Goal: Task Accomplishment & Management: Manage account settings

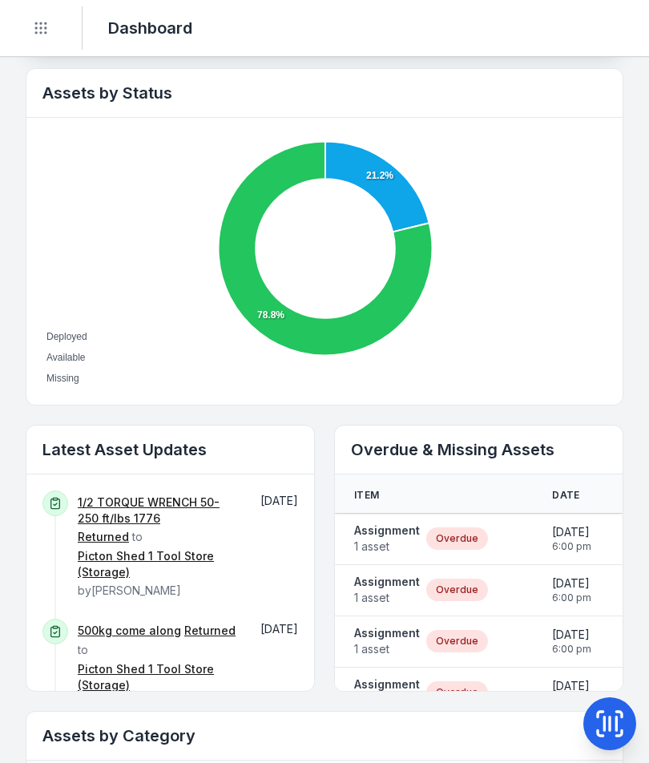
scroll to position [541, 0]
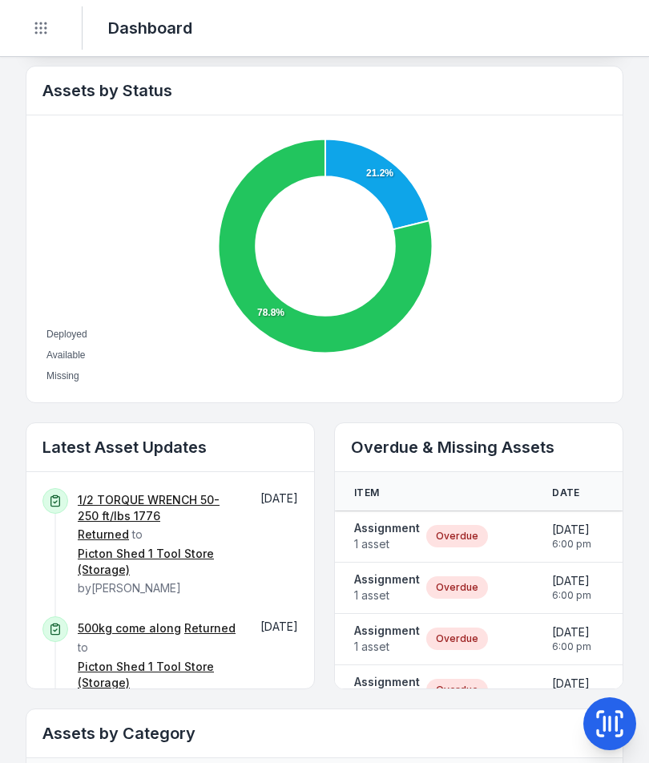
click at [383, 532] on strong "Assignment" at bounding box center [387, 528] width 66 height 16
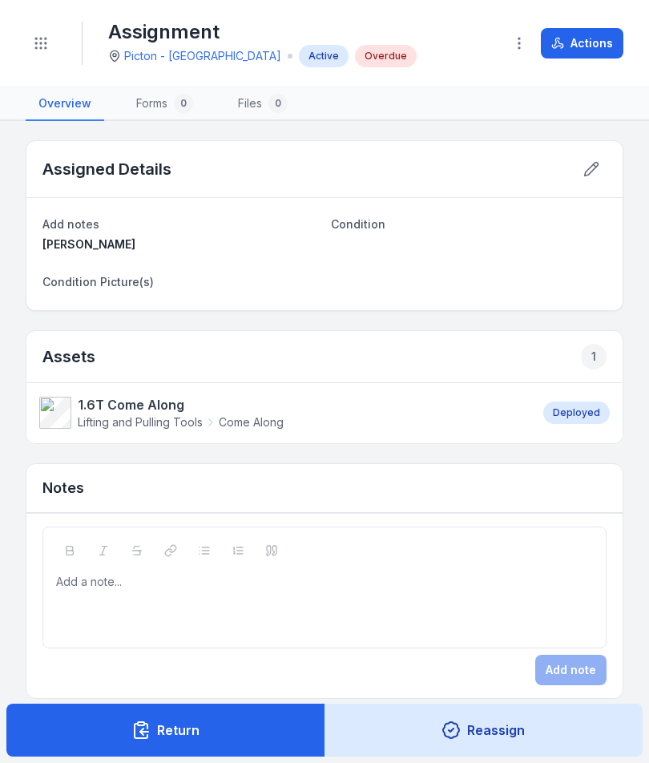
click at [592, 167] on icon at bounding box center [591, 169] width 16 height 16
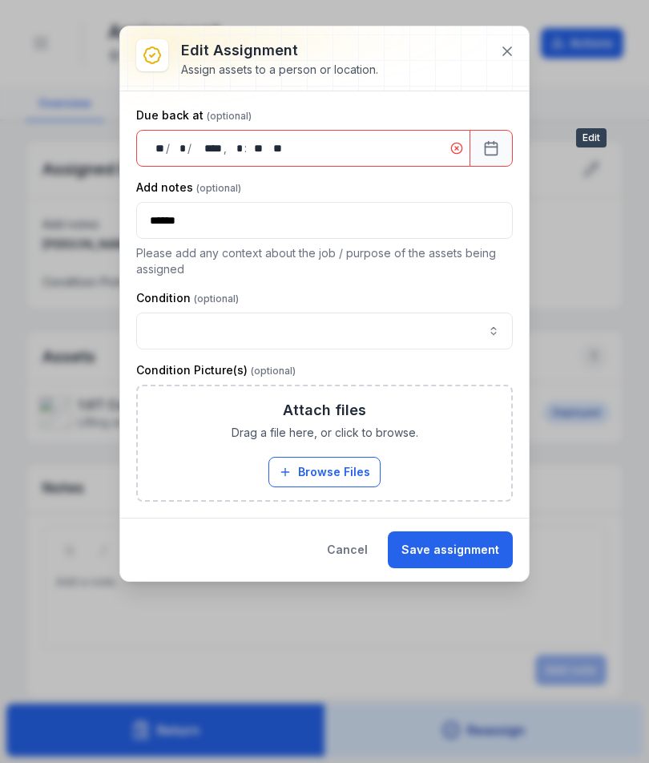
click at [499, 51] on icon at bounding box center [507, 51] width 16 height 16
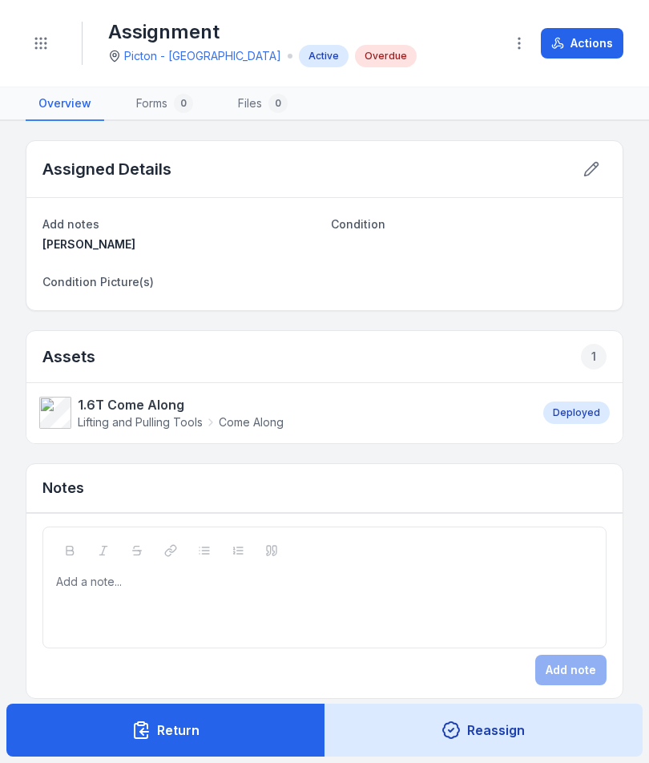
click at [587, 46] on button "Actions" at bounding box center [582, 43] width 83 height 30
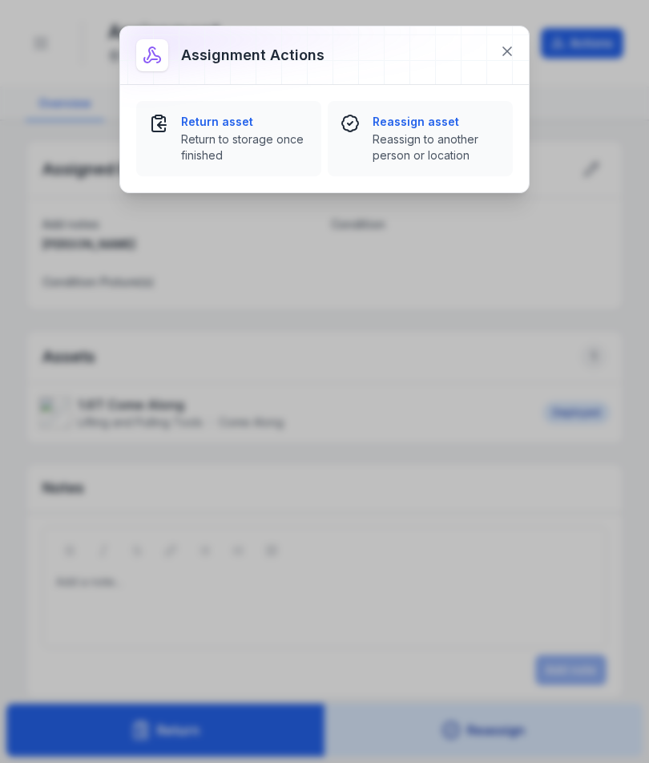
click at [228, 139] on span "Return to storage once finished" at bounding box center [244, 147] width 127 height 32
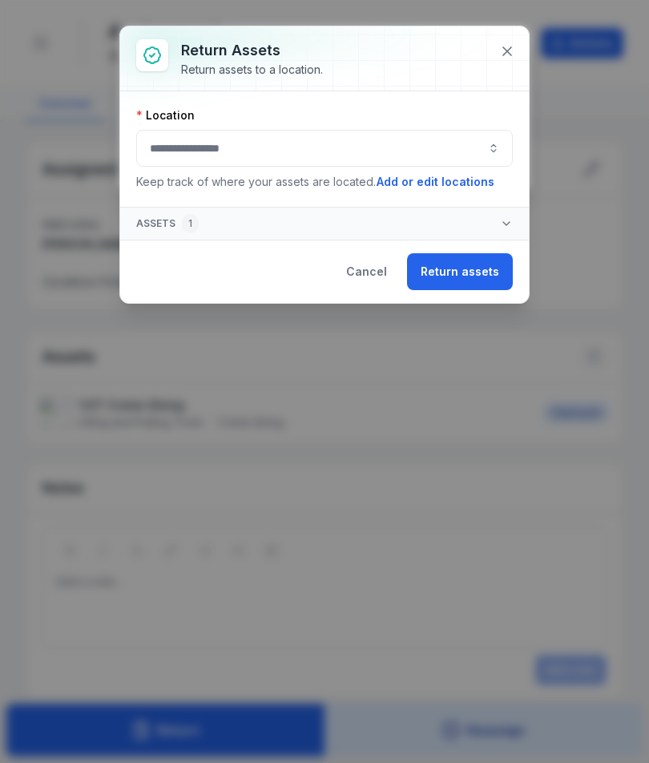
click at [414, 147] on button "button" at bounding box center [324, 148] width 377 height 37
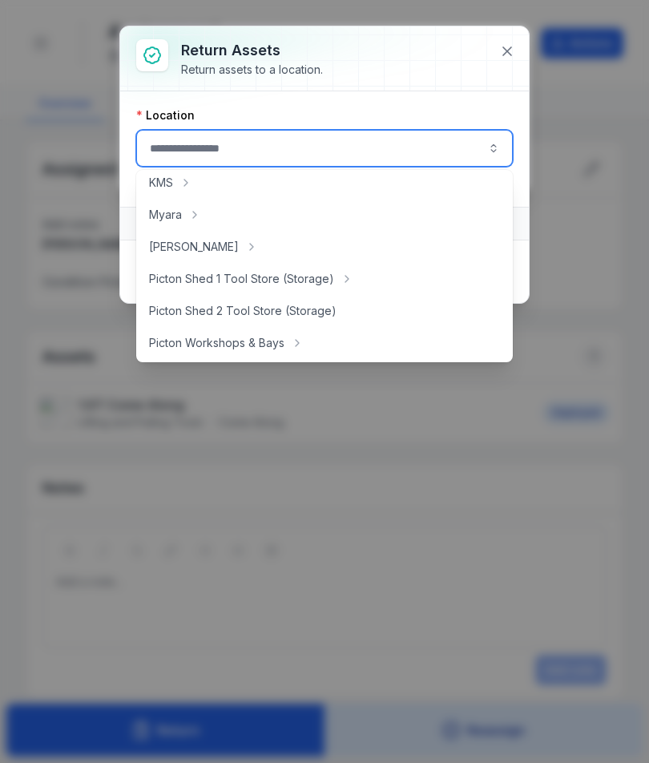
scroll to position [233, 0]
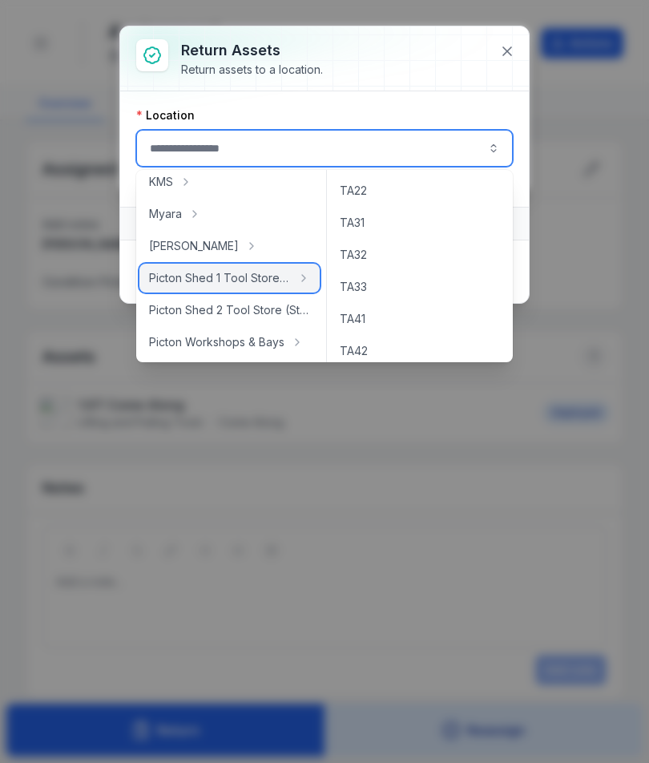
click at [284, 274] on span "Picton Shed 1 Tool Store (Storage)" at bounding box center [220, 278] width 142 height 16
type input "**********"
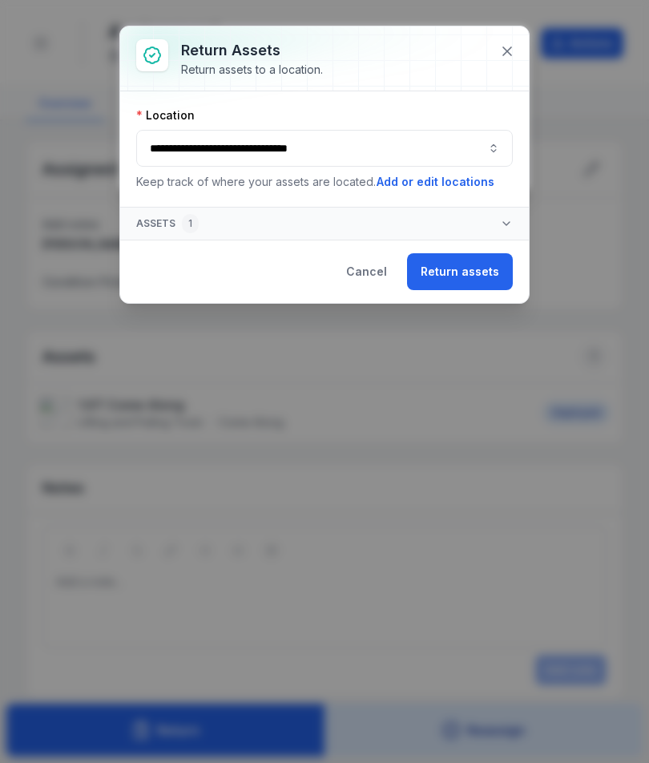
click at [465, 276] on button "Return assets" at bounding box center [460, 271] width 106 height 37
